Goal: Information Seeking & Learning: Check status

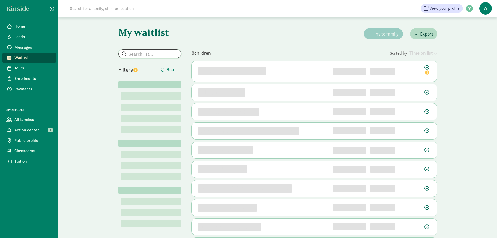
click at [141, 52] on input "search" at bounding box center [150, 54] width 62 height 8
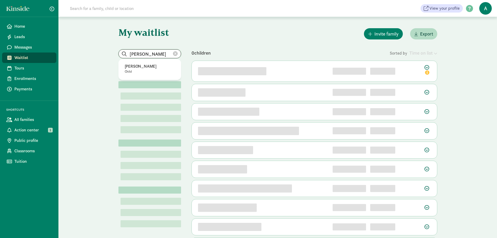
type input "[PERSON_NAME]"
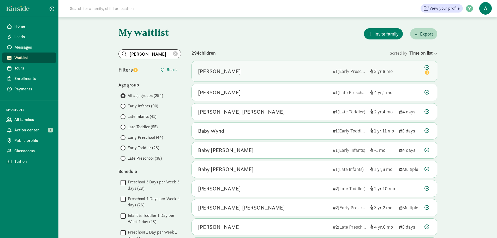
click at [263, 75] on div "[PERSON_NAME] 1 (Early Preschool) 3 8" at bounding box center [314, 71] width 245 height 21
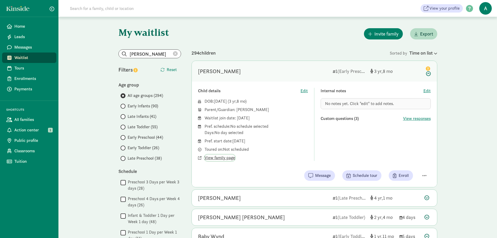
click at [226, 158] on span "View family page" at bounding box center [220, 157] width 31 height 6
click at [174, 55] on icon at bounding box center [175, 53] width 5 height 5
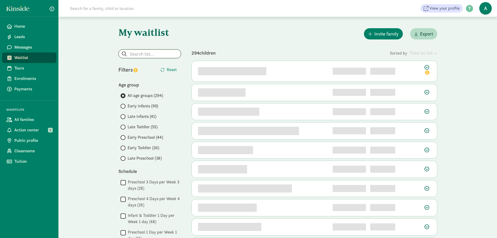
click at [158, 55] on input "search" at bounding box center [150, 54] width 62 height 8
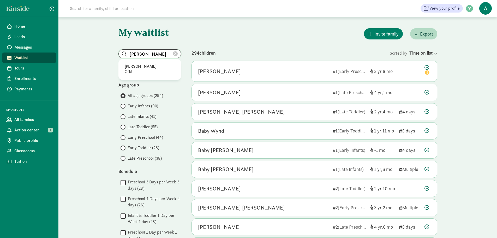
type input "wynter prentice"
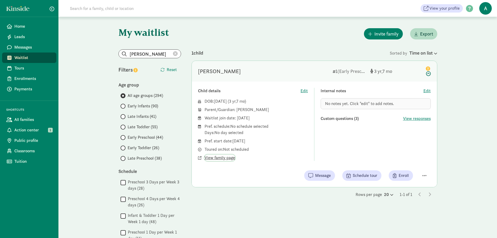
click at [226, 157] on span "View family page" at bounding box center [220, 157] width 31 height 6
click at [174, 52] on icon at bounding box center [175, 53] width 5 height 5
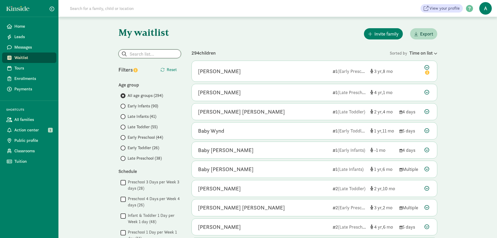
click at [130, 52] on input "search" at bounding box center [150, 54] width 62 height 8
type input "henry pallares"
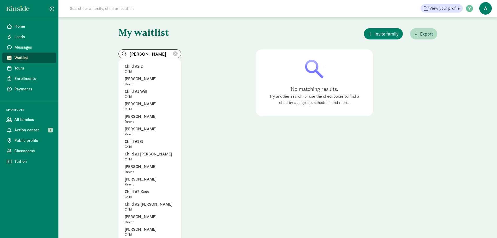
click at [175, 55] on icon at bounding box center [175, 53] width 5 height 5
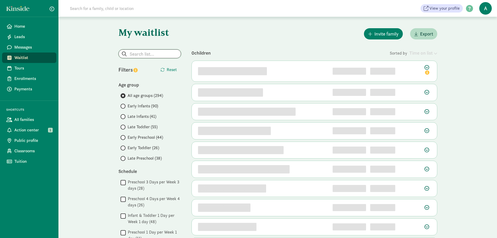
click at [140, 56] on input "search" at bounding box center [150, 54] width 62 height 8
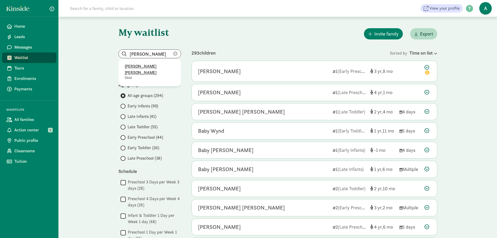
click at [146, 68] on p "Marilyn Natasha Arauz Briones" at bounding box center [150, 69] width 50 height 13
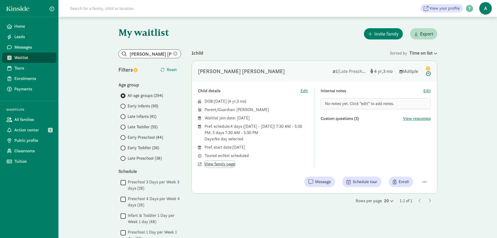
click at [223, 164] on span "View family page" at bounding box center [220, 164] width 31 height 6
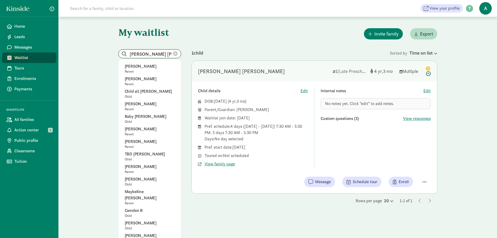
click at [153, 52] on input "Marilyn Natasha Arauz Briones" at bounding box center [150, 54] width 62 height 8
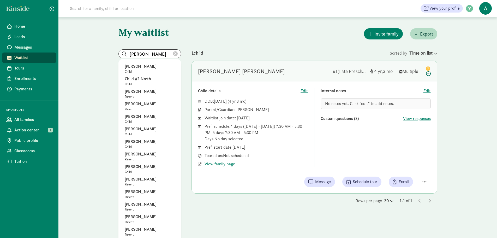
click at [142, 66] on p "[PERSON_NAME]" at bounding box center [150, 66] width 50 height 6
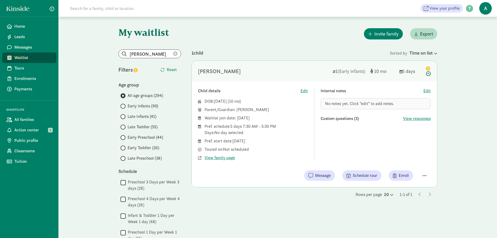
click at [227, 160] on div "Child details Edit DOB: Oct 24, 2024 ( 10 ) Parent/Guardian: Stephanie Marvin W…" at bounding box center [314, 133] width 245 height 105
click at [226, 159] on span "View family page" at bounding box center [220, 157] width 31 height 6
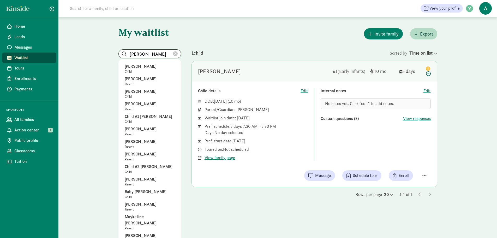
drag, startPoint x: 160, startPoint y: 54, endPoint x: 90, endPoint y: 52, distance: 70.5
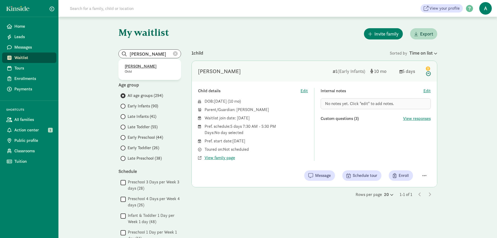
click at [133, 66] on p "Rhea Bowles" at bounding box center [150, 66] width 50 height 6
click at [227, 157] on span "View family page" at bounding box center [220, 157] width 31 height 6
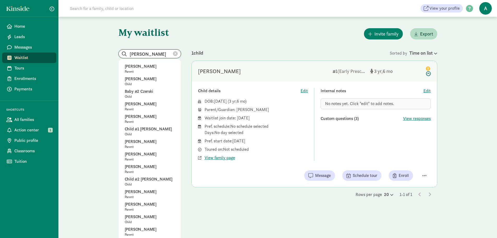
drag, startPoint x: 160, startPoint y: 55, endPoint x: 108, endPoint y: 52, distance: 52.0
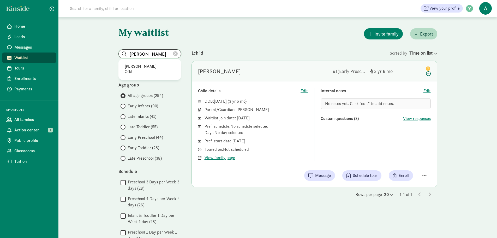
click at [155, 54] on input "emilia gome" at bounding box center [150, 54] width 62 height 8
click at [140, 65] on p "Emilia Gomez" at bounding box center [150, 66] width 50 height 6
click at [229, 158] on span "View family page" at bounding box center [220, 157] width 31 height 6
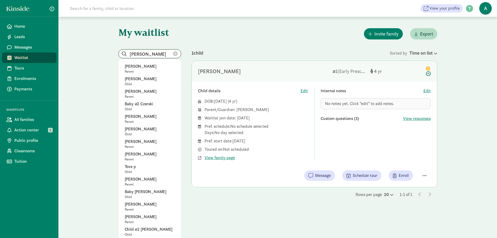
drag, startPoint x: 162, startPoint y: 53, endPoint x: 95, endPoint y: 46, distance: 67.6
click at [142, 69] on p "Child" at bounding box center [150, 71] width 50 height 4
type input "[PERSON_NAME]"
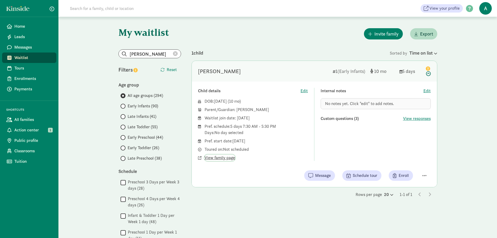
click at [218, 159] on span "View family page" at bounding box center [220, 157] width 31 height 6
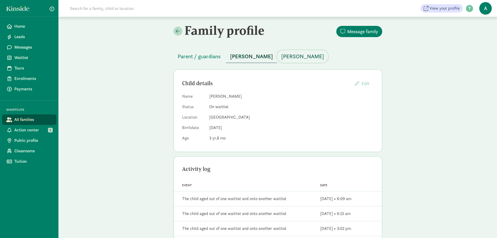
click at [281, 58] on span "[PERSON_NAME]" at bounding box center [302, 56] width 43 height 8
click at [244, 57] on span "David Skelly" at bounding box center [251, 56] width 43 height 8
click at [219, 57] on span "Parent / guardians" at bounding box center [199, 56] width 43 height 8
click at [201, 56] on span "Parent / guardians" at bounding box center [199, 56] width 43 height 8
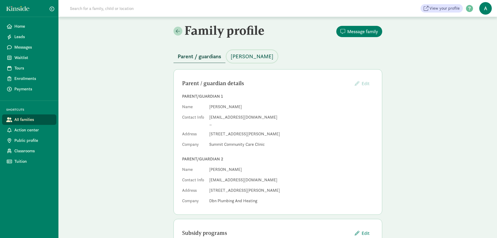
click at [248, 58] on span "Emilia Gomez" at bounding box center [252, 56] width 43 height 8
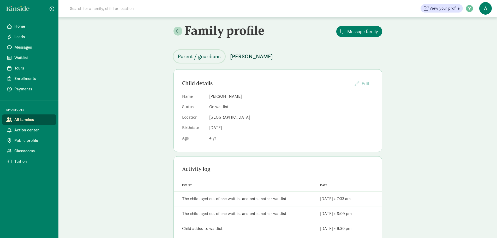
click at [205, 59] on span "Parent / guardians" at bounding box center [199, 56] width 43 height 8
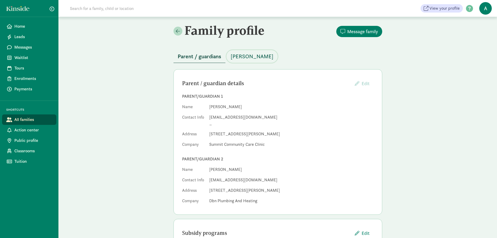
click at [245, 57] on span "Emilia Gomez" at bounding box center [252, 56] width 43 height 8
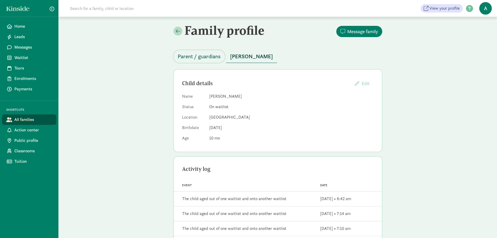
click at [197, 54] on span "Parent / guardians" at bounding box center [199, 56] width 43 height 8
